Goal: Information Seeking & Learning: Learn about a topic

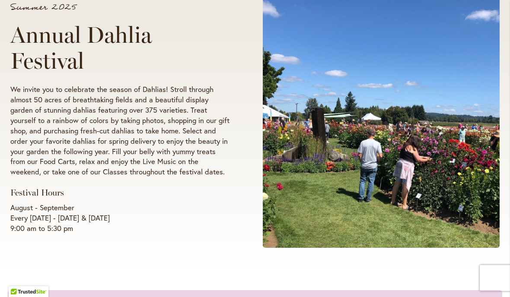
scroll to position [143, 0]
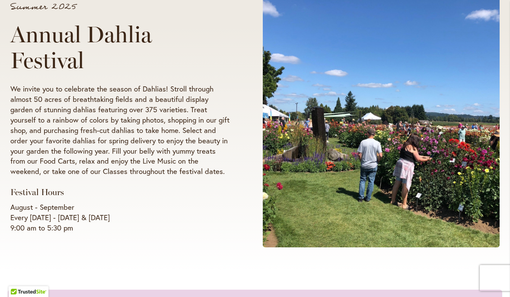
click at [13, 131] on p "We invite you to celebrate the season of Dahlias! Stroll through almost 50 acre…" at bounding box center [119, 130] width 219 height 93
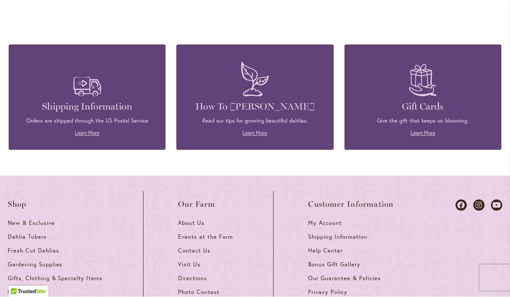
scroll to position [2295, 0]
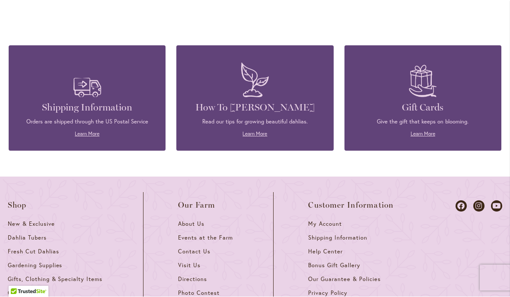
click at [267, 118] on p "Read our tips for growing beautiful dahlias." at bounding box center [254, 122] width 131 height 8
click at [257, 131] on link "Learn More" at bounding box center [254, 134] width 25 height 6
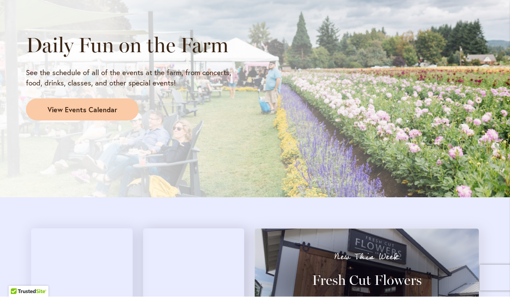
scroll to position [759, 0]
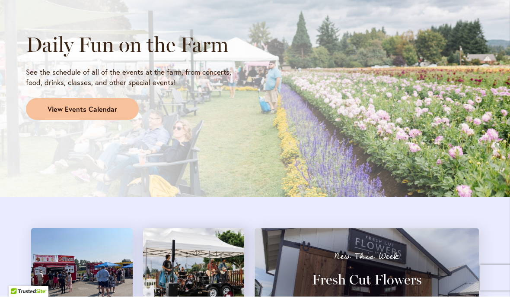
click at [66, 110] on span "View Events Calendar" at bounding box center [83, 110] width 70 height 10
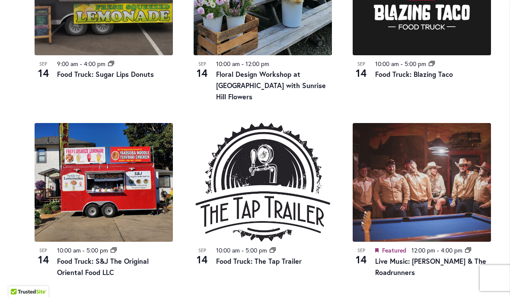
scroll to position [544, 0]
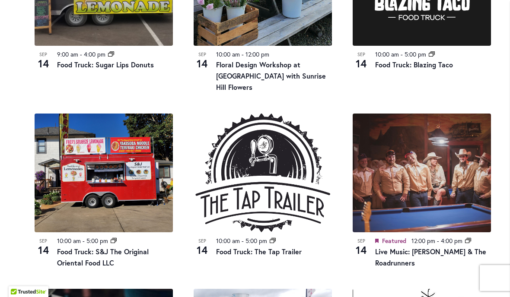
click at [4, 126] on main "12 events found. Home Events Upcoming Events Events Calendar We are very proud …" at bounding box center [255, 198] width 508 height 1273
click at [5, 155] on main "12 events found. Home Events Upcoming Events Events Calendar We are very proud …" at bounding box center [255, 198] width 508 height 1273
click at [17, 145] on div "12 events found. Home Events Upcoming Events Events Calendar We are very proud …" at bounding box center [262, 177] width 492 height 1230
click at [22, 171] on div "12 events found. Home Events Upcoming Events Events Calendar We are very proud …" at bounding box center [262, 177] width 492 height 1230
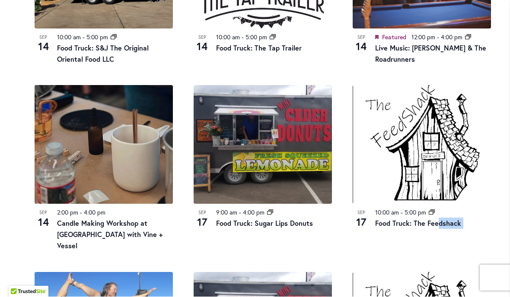
scroll to position [747, 0]
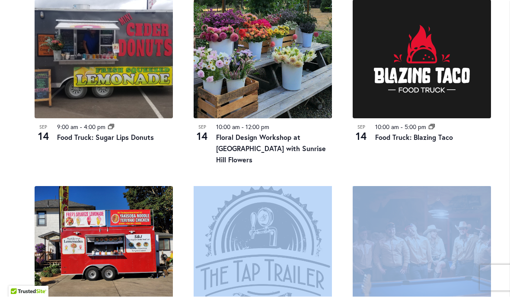
scroll to position [467, 0]
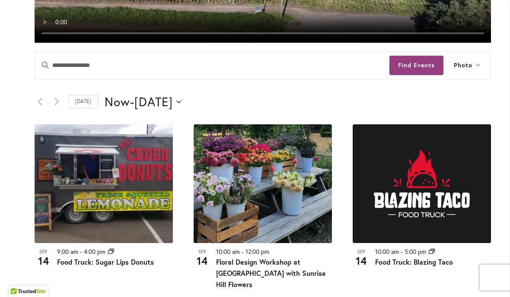
scroll to position [345, 0]
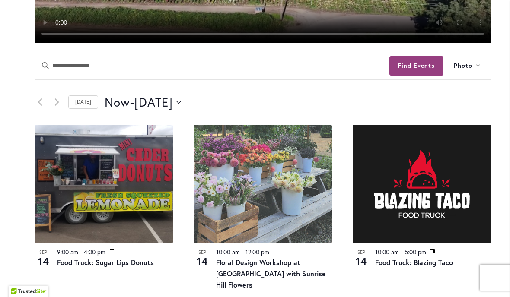
click at [262, 196] on img at bounding box center [262, 184] width 138 height 119
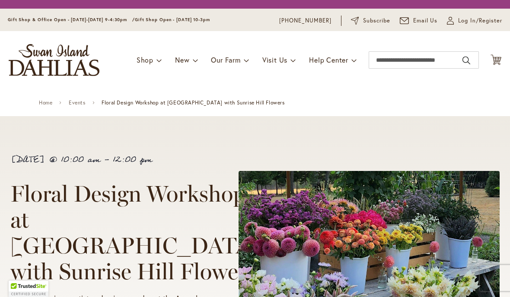
click at [256, 268] on img at bounding box center [368, 291] width 261 height 241
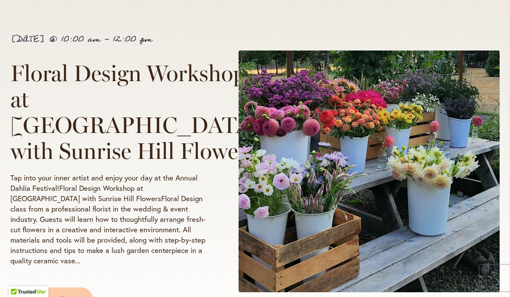
scroll to position [138, 0]
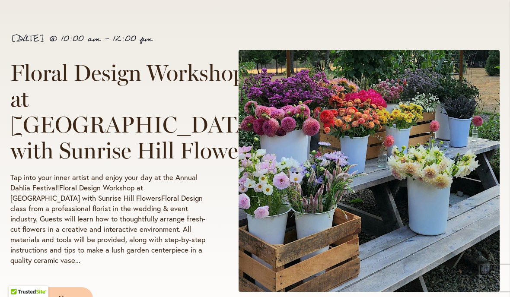
click at [27, 158] on span "Floral Design Workshop at [GEOGRAPHIC_DATA] with Sunrise Hill Flowers" at bounding box center [136, 111] width 253 height 105
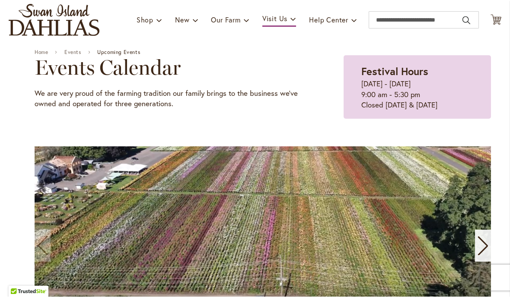
scroll to position [79, 0]
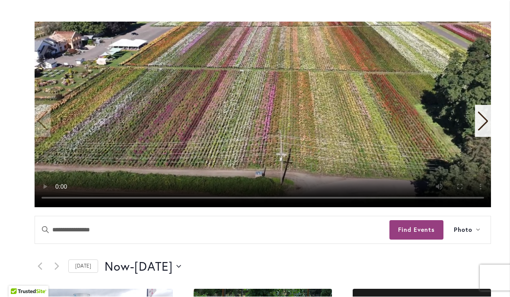
scroll to position [182, 0]
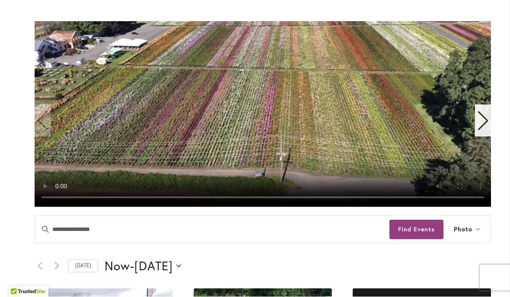
click at [151, 181] on video "1 / 11" at bounding box center [263, 115] width 456 height 186
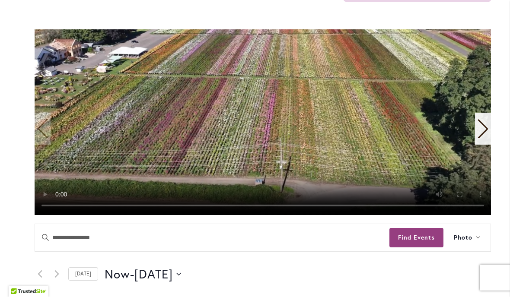
scroll to position [173, 0]
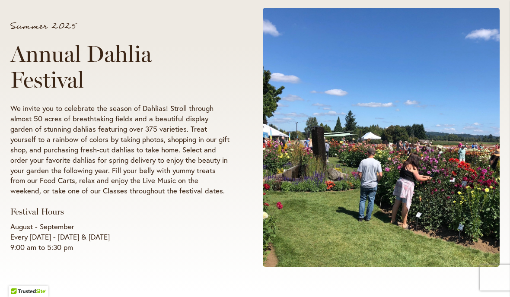
scroll to position [122, 0]
